Goal: Task Accomplishment & Management: Use online tool/utility

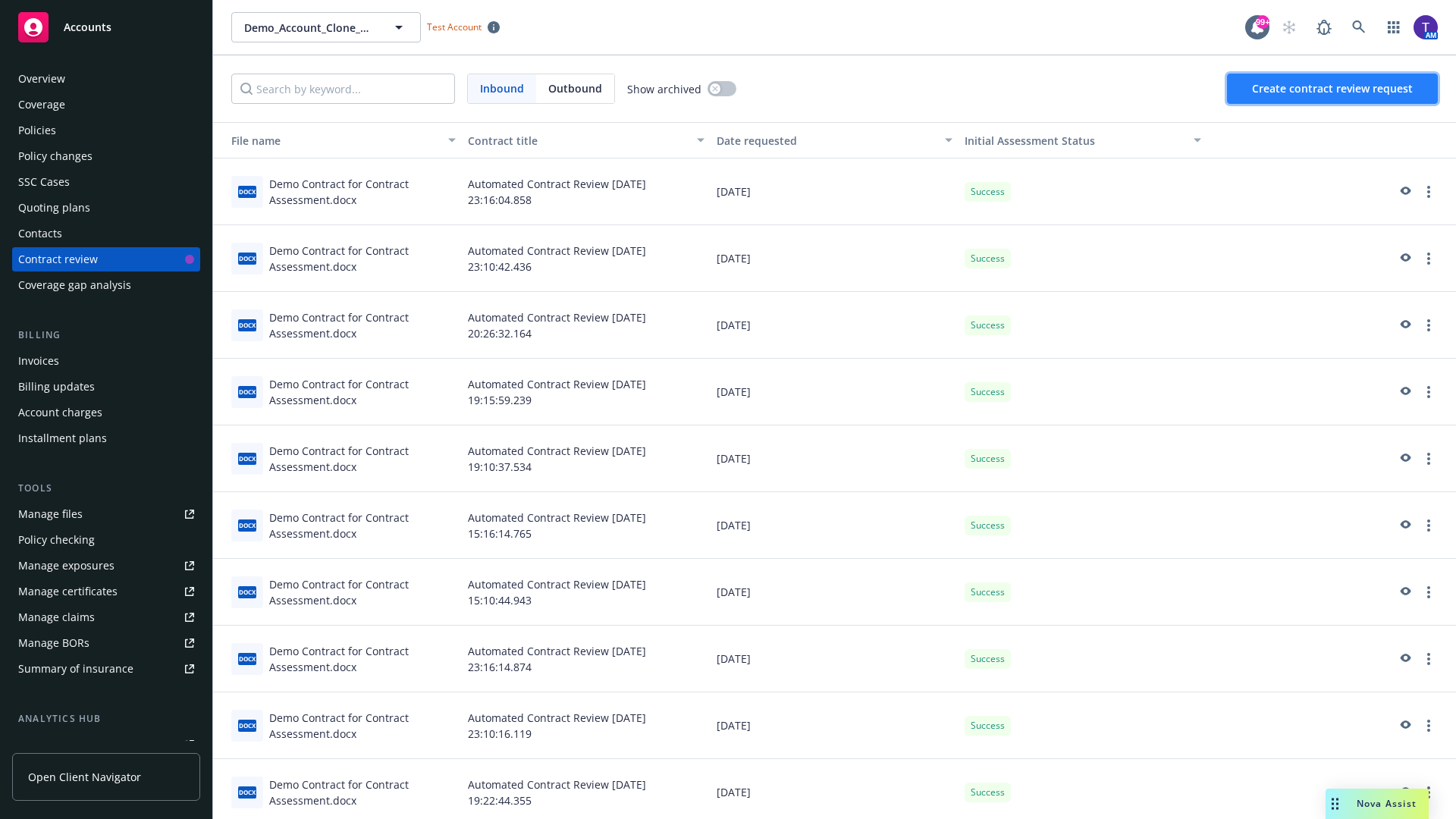
click at [1334, 89] on span "Create contract review request" at bounding box center [1332, 88] width 161 height 15
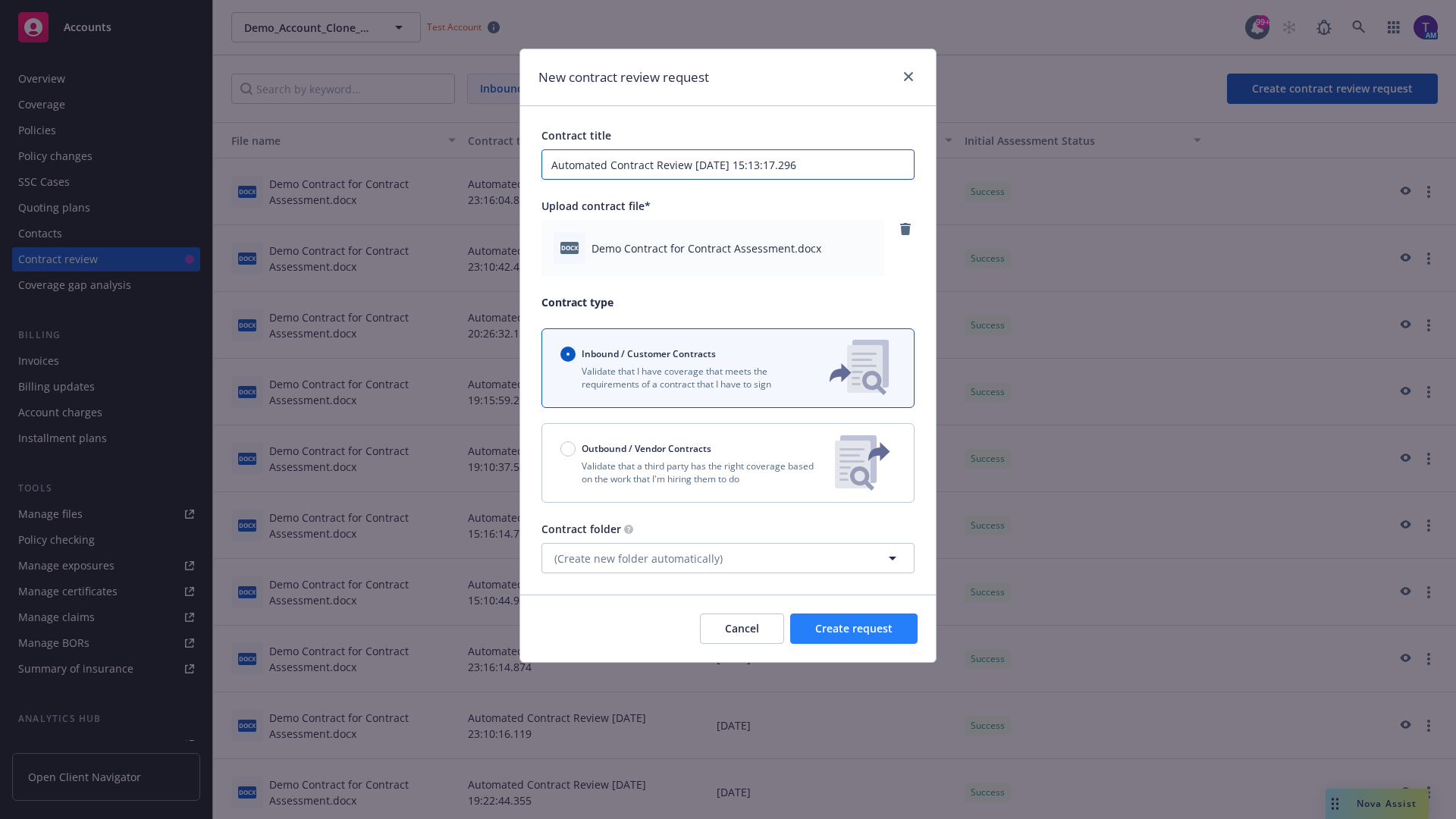
type input "Automated Contract Review 09-17-2025 15:13:17.296"
click at [854, 629] on span "Create request" at bounding box center [853, 628] width 78 height 15
